Goal: Task Accomplishment & Management: Manage account settings

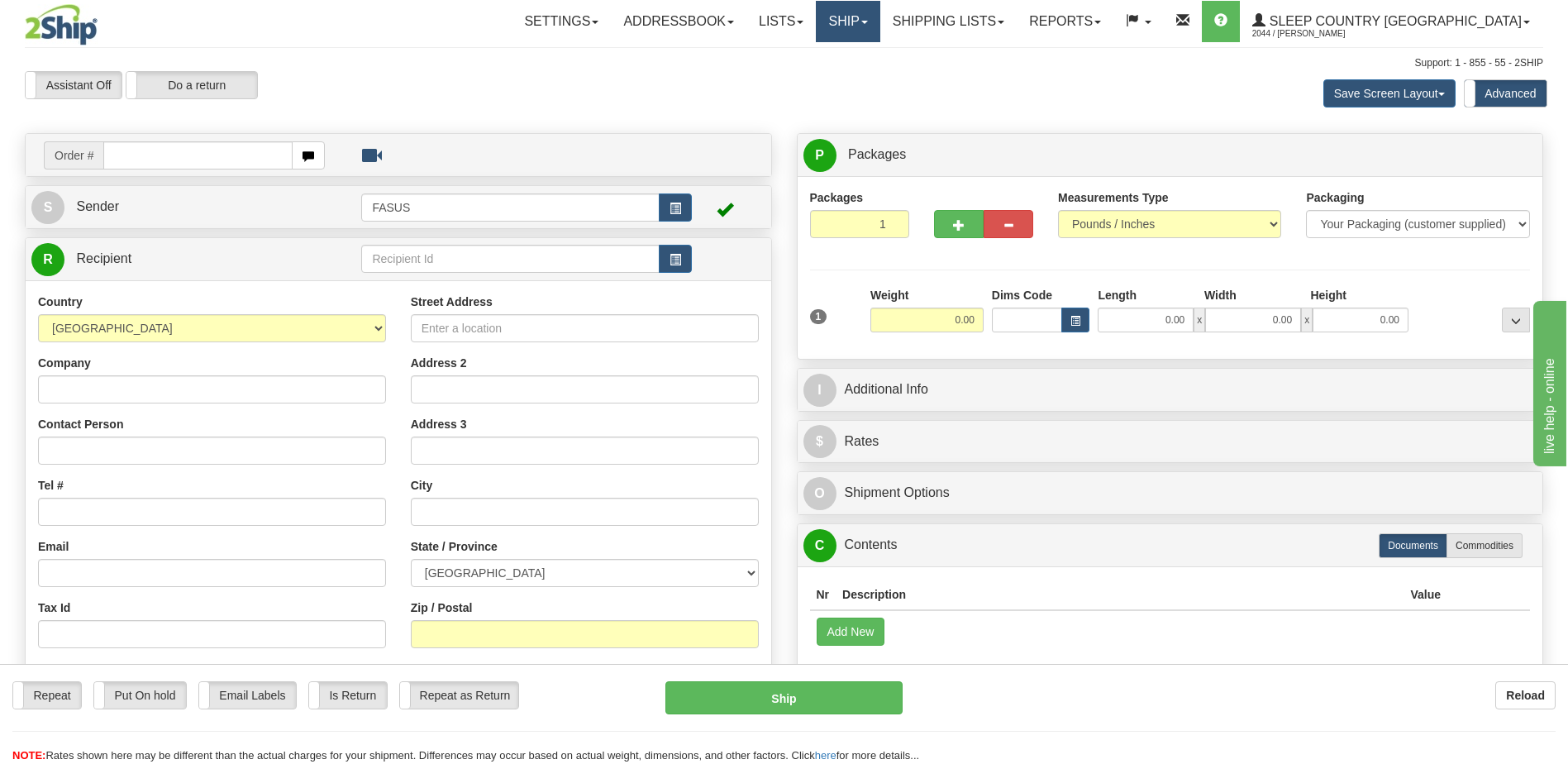
click at [868, 21] on span at bounding box center [864, 23] width 6 height 4
click at [863, 84] on span "OnHold / Order Queue" at bounding box center [804, 79] width 117 height 13
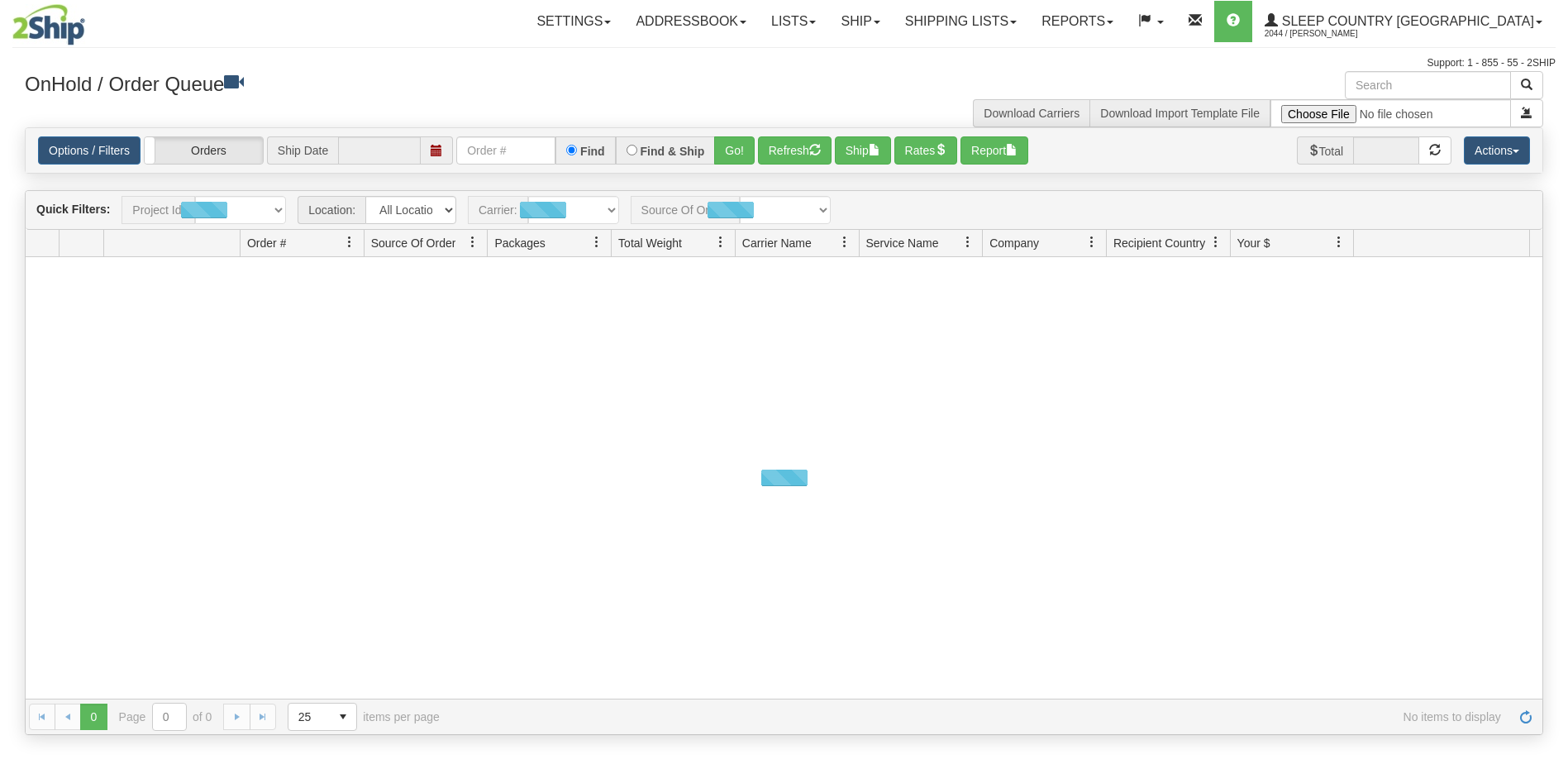
type input "[DATE]"
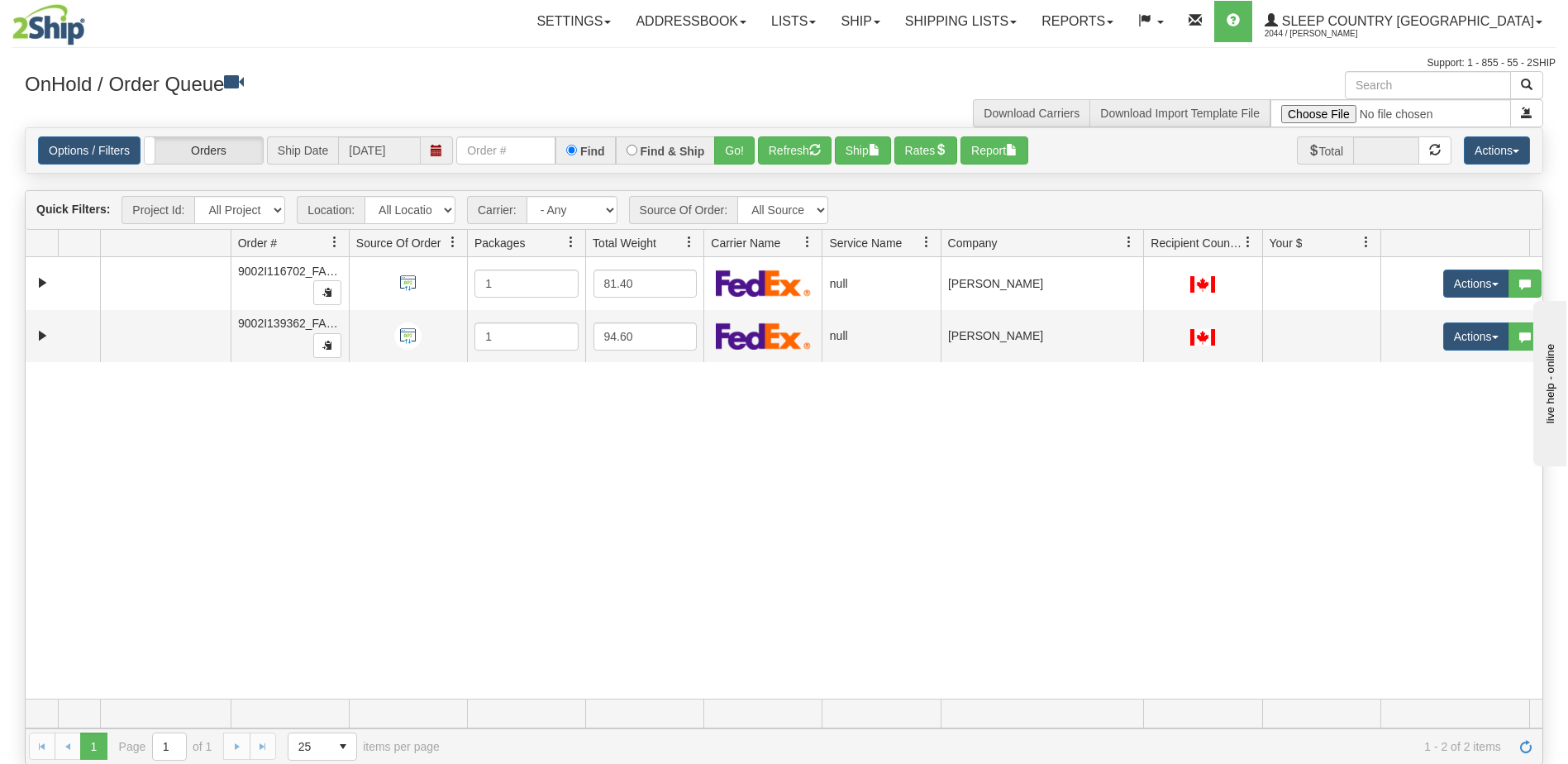
drag, startPoint x: 1104, startPoint y: 239, endPoint x: 1125, endPoint y: 240, distance: 21.0
click at [1125, 240] on div "Aggregation Group Id Id Location Request Id Reply Id Order # Source Of Order Pa…" at bounding box center [778, 242] width 1505 height 27
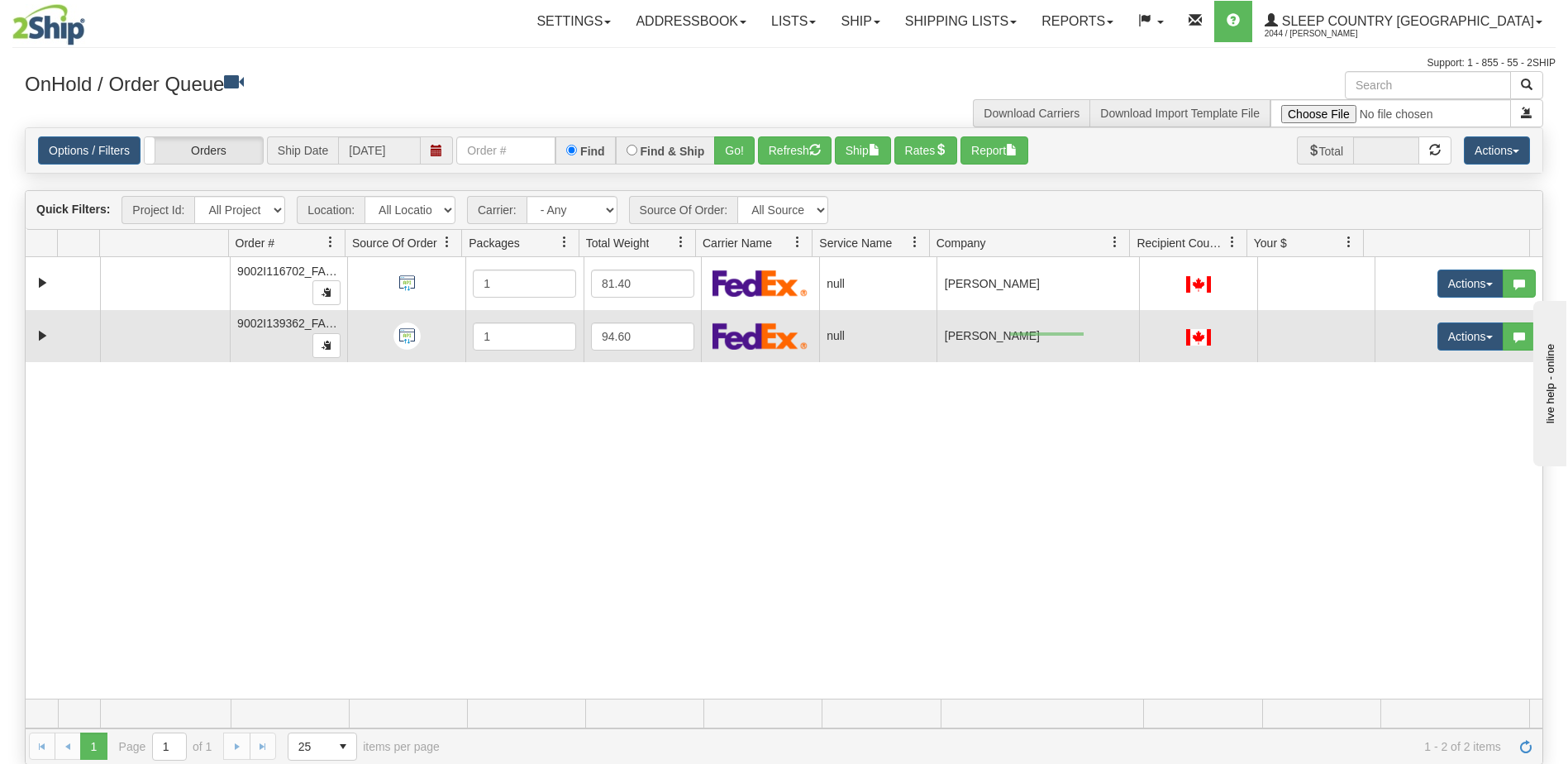
drag, startPoint x: 1083, startPoint y: 332, endPoint x: 991, endPoint y: 335, distance: 92.0
click at [992, 334] on td "[PERSON_NAME]" at bounding box center [1037, 337] width 203 height 53
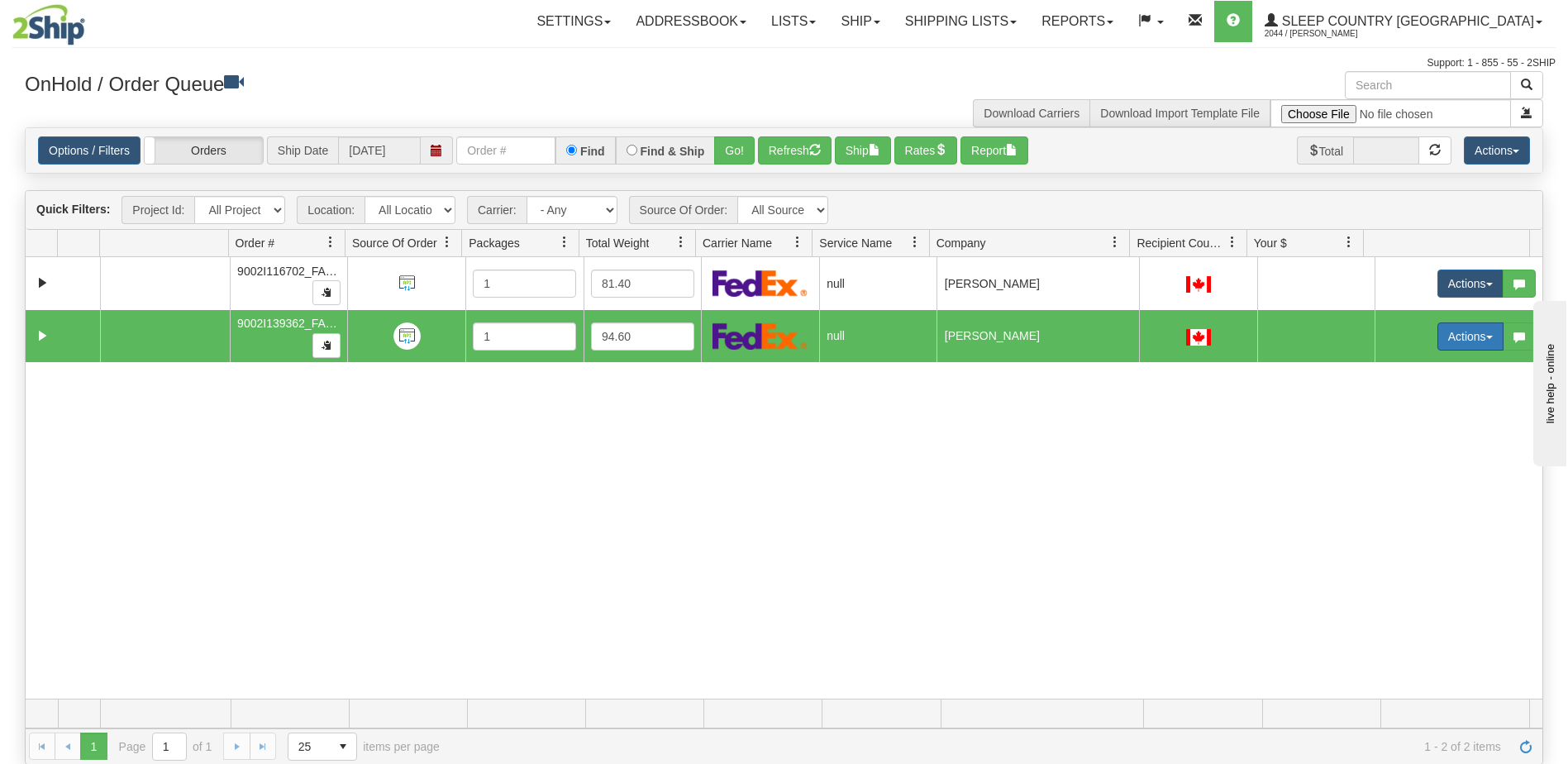
click at [1438, 337] on button "Actions" at bounding box center [1471, 336] width 66 height 28
click at [1384, 366] on span "Open" at bounding box center [1395, 367] width 39 height 13
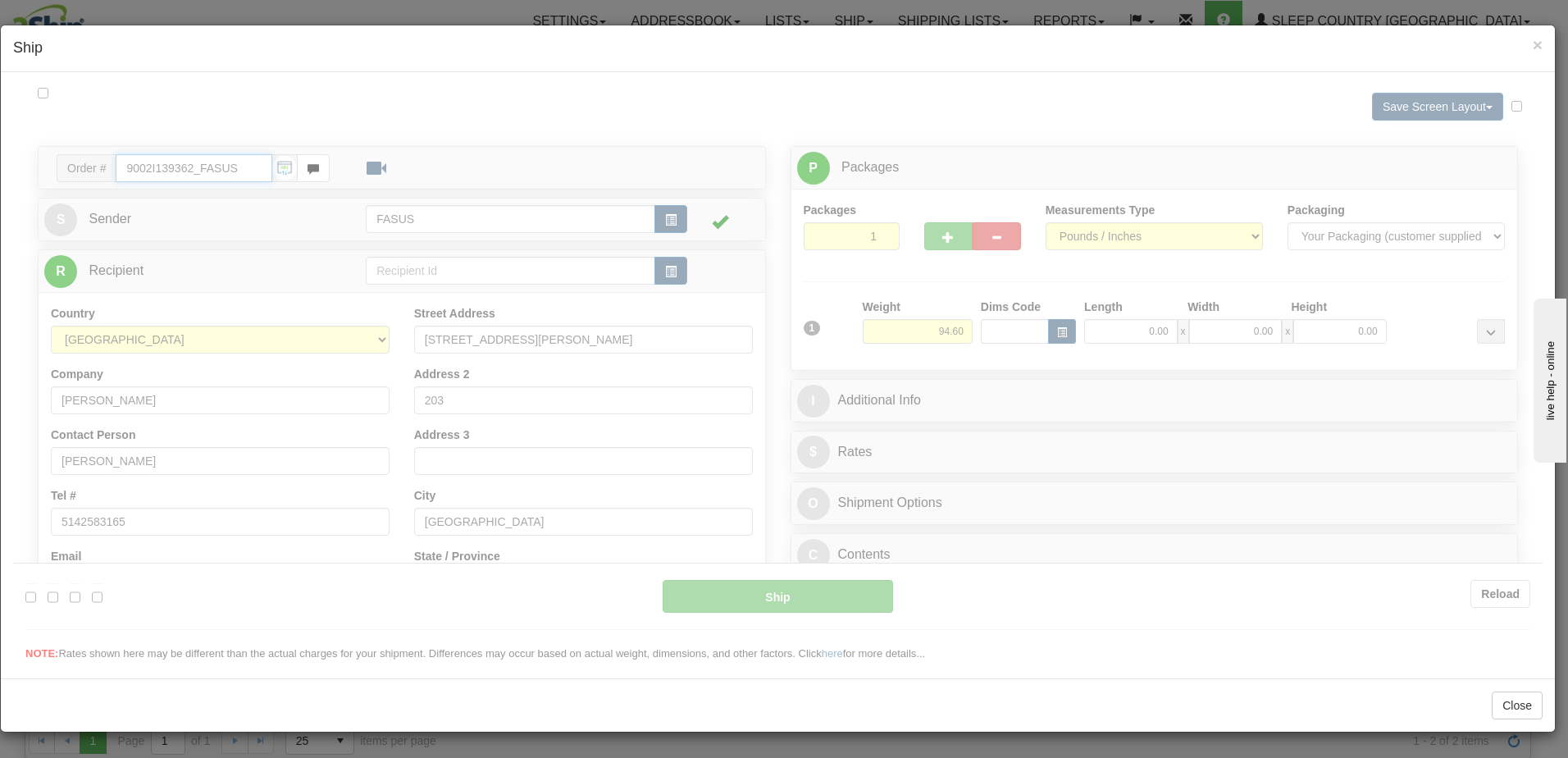
type input "07:01"
type input "16:00"
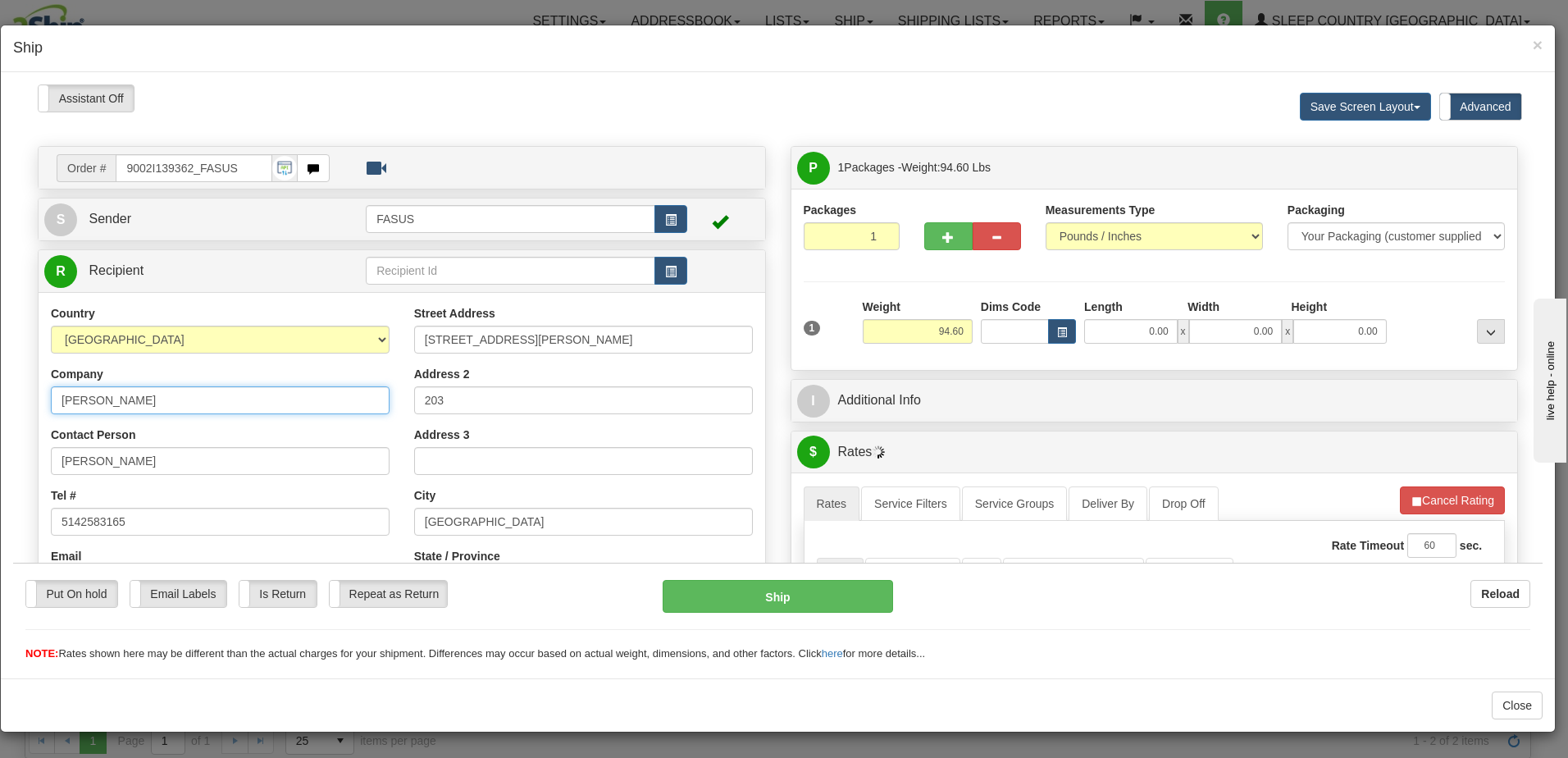
drag, startPoint x: 239, startPoint y: 400, endPoint x: 21, endPoint y: 460, distance: 226.1
click at [13, 375] on html "Please wait... Attention! Ok Add to Bidding... Preview Custom Documents Preview…" at bounding box center [777, 373] width 1529 height 578
click at [1535, 45] on span "×" at bounding box center [1537, 45] width 10 height 19
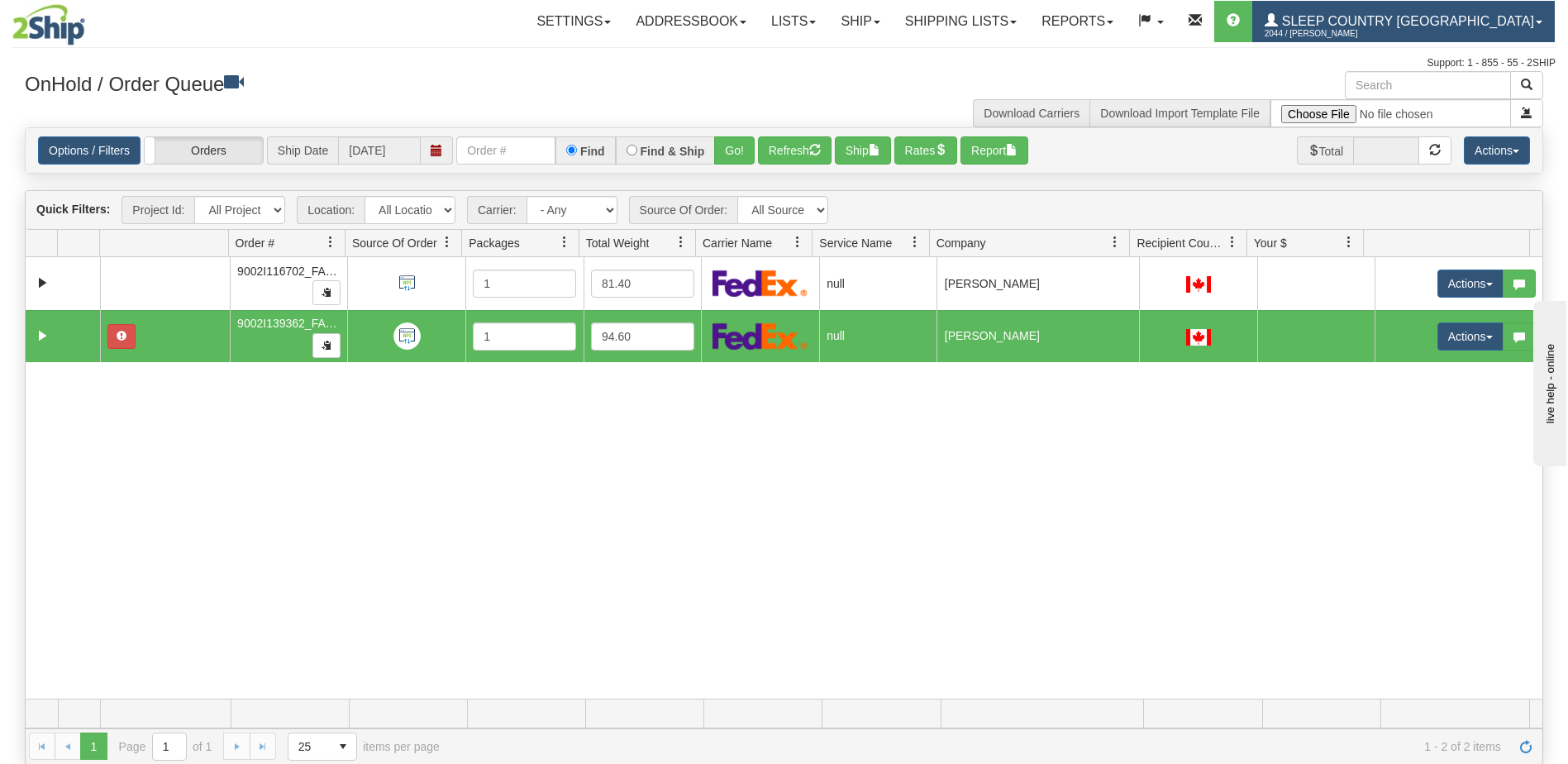
click at [1451, 17] on span "Sleep Country [GEOGRAPHIC_DATA]" at bounding box center [1406, 20] width 256 height 14
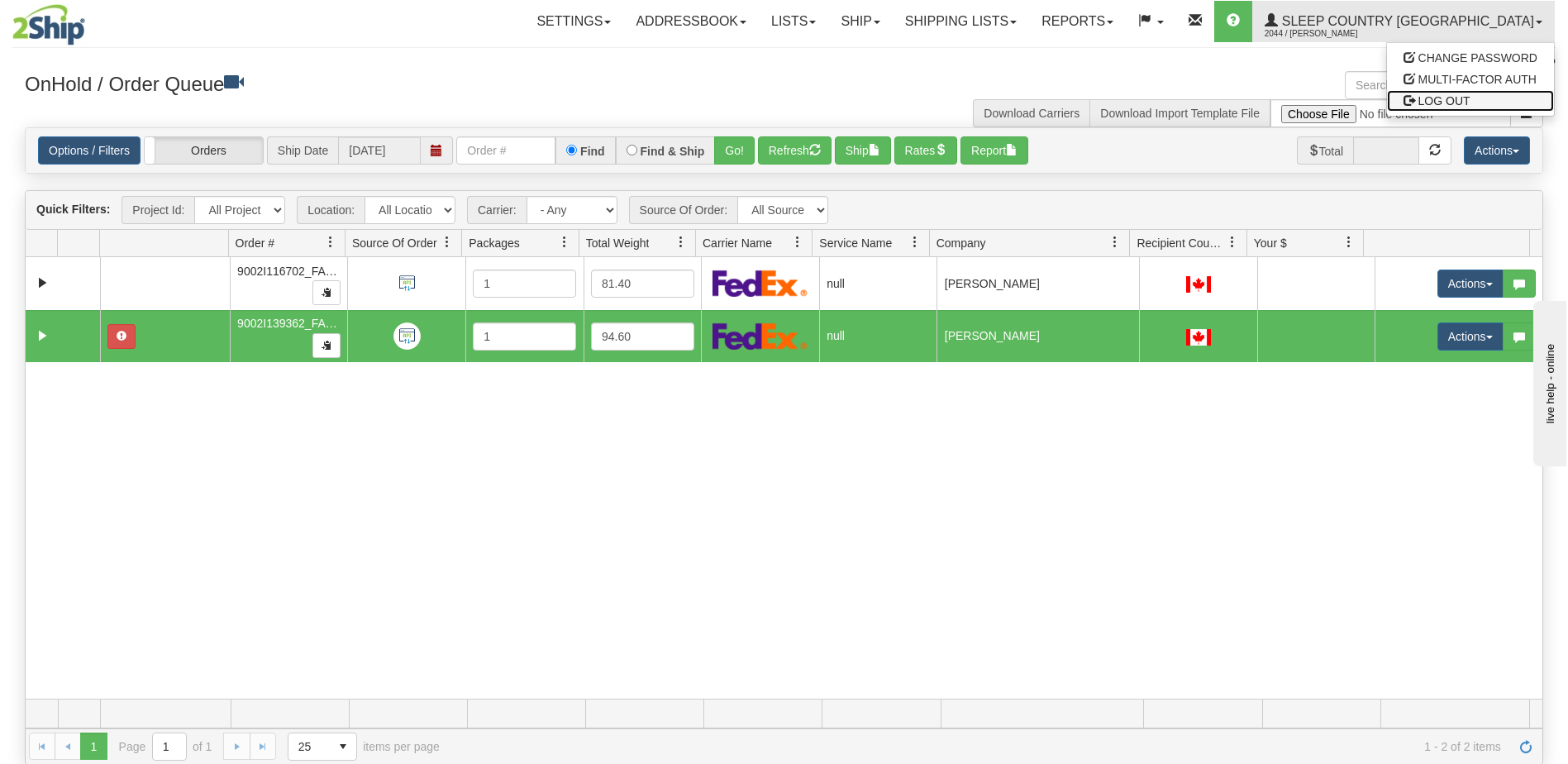
click at [1464, 105] on span "LOG OUT" at bounding box center [1444, 101] width 52 height 13
